Goal: Task Accomplishment & Management: Use online tool/utility

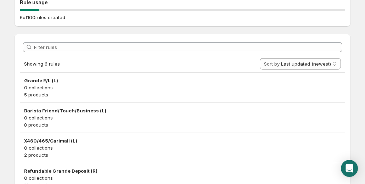
scroll to position [72, 0]
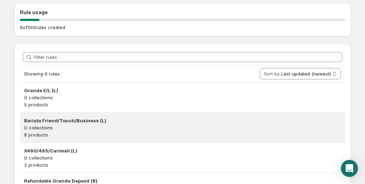
click at [72, 118] on h3 "Barista Friend/Touch/Business (L)" at bounding box center [182, 120] width 317 height 7
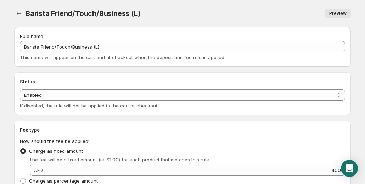
click at [222, 14] on div "Preview" at bounding box center [250, 14] width 202 height 10
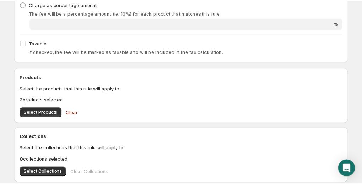
scroll to position [177, 0]
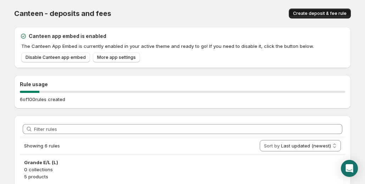
click at [320, 14] on span "Create deposit & fee rule" at bounding box center [320, 14] width 54 height 6
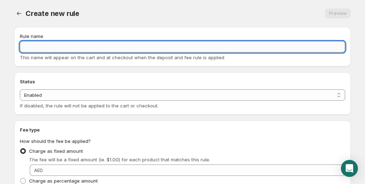
click at [65, 47] on input "Rule name" at bounding box center [183, 46] width 326 height 11
type input "Miny 12th Paiment"
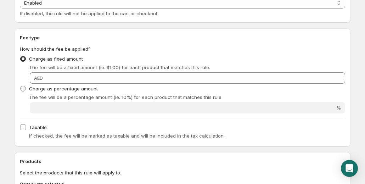
scroll to position [106, 0]
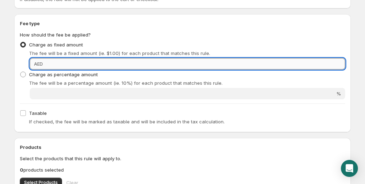
click at [73, 66] on input "Fixed amount" at bounding box center [195, 63] width 301 height 11
type input "450"
click at [24, 115] on input "Taxable" at bounding box center [23, 113] width 6 height 6
checkbox input "true"
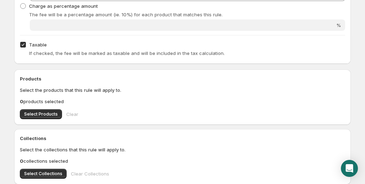
scroll to position [177, 0]
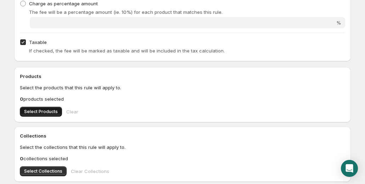
click at [45, 113] on span "Select Products" at bounding box center [41, 112] width 34 height 6
click at [42, 109] on button "Select Products" at bounding box center [41, 112] width 42 height 10
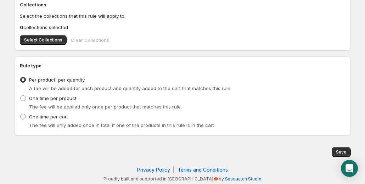
scroll to position [310, 0]
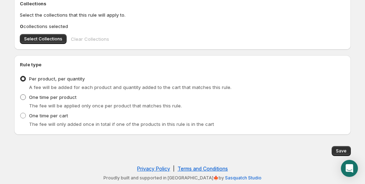
click at [24, 98] on span at bounding box center [23, 97] width 6 height 6
click at [21, 95] on input "One time per product" at bounding box center [20, 94] width 0 height 0
radio input "true"
click at [28, 116] on label "One time per cart" at bounding box center [44, 116] width 48 height 10
click at [21, 113] on input "One time per cart" at bounding box center [20, 113] width 0 height 0
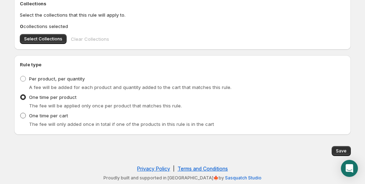
radio input "true"
click at [345, 150] on span "Save" at bounding box center [341, 151] width 11 height 6
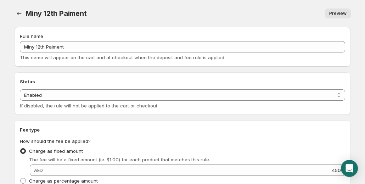
click at [338, 15] on span "Preview" at bounding box center [338, 14] width 17 height 6
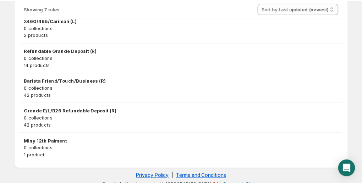
scroll to position [209, 0]
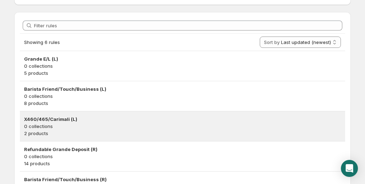
scroll to position [106, 0]
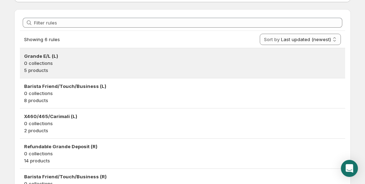
click at [33, 56] on h3 "Grande E/L (L)" at bounding box center [182, 56] width 317 height 7
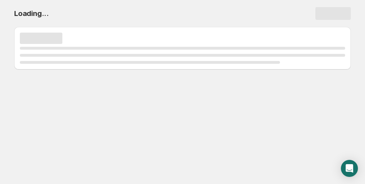
scroll to position [0, 0]
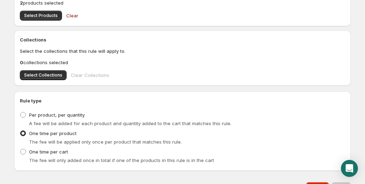
scroll to position [284, 0]
